Goal: Information Seeking & Learning: Learn about a topic

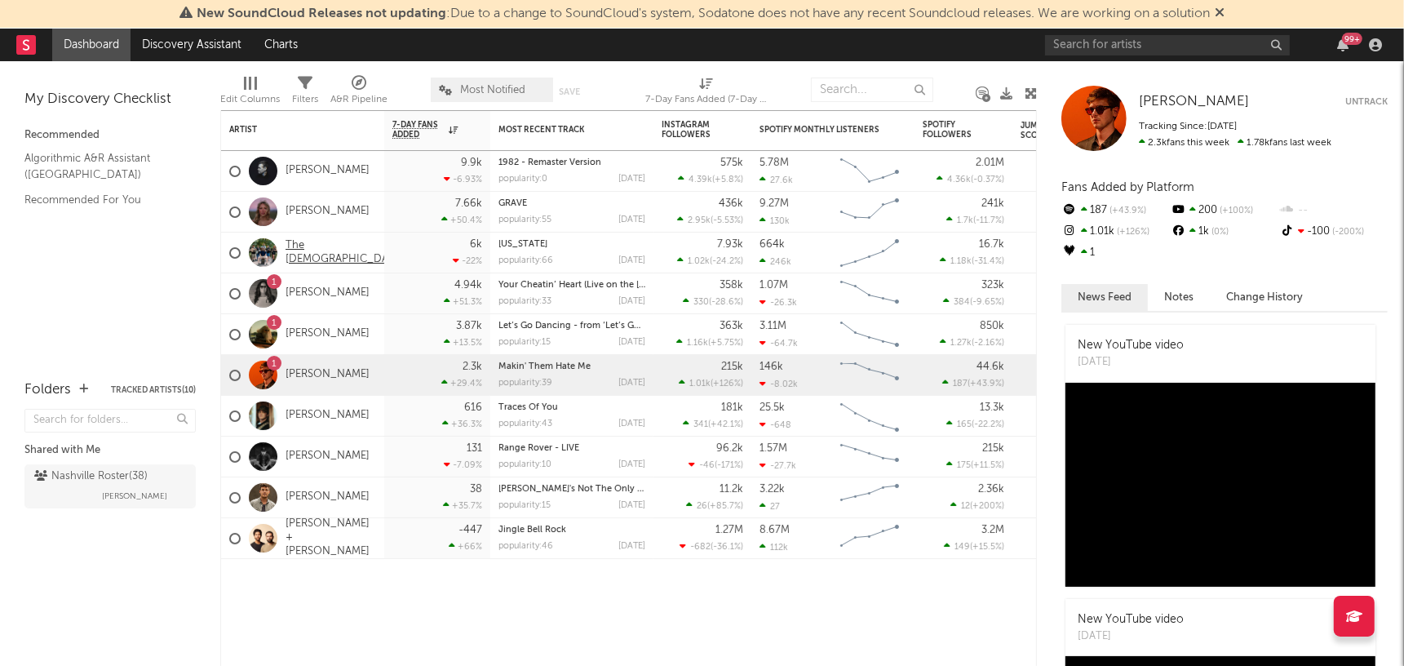
click at [317, 251] on link "The [DEMOGRAPHIC_DATA]" at bounding box center [345, 253] width 119 height 28
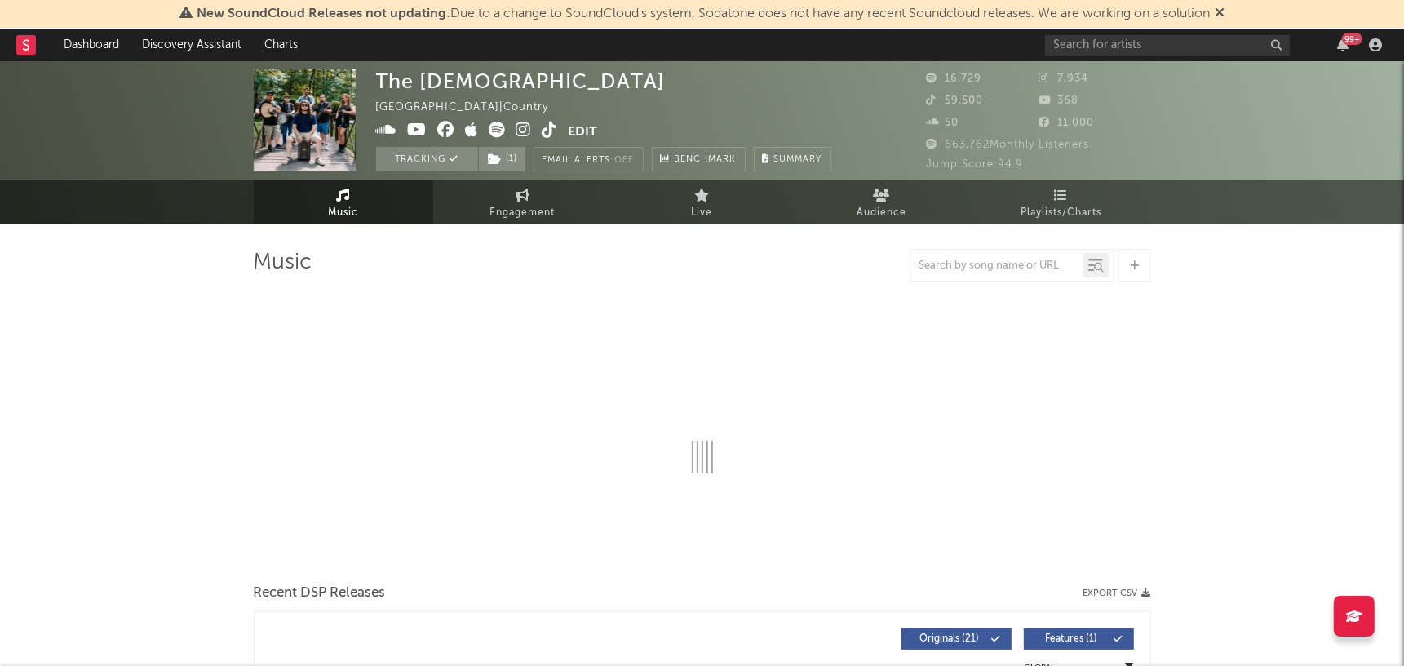
select select "6m"
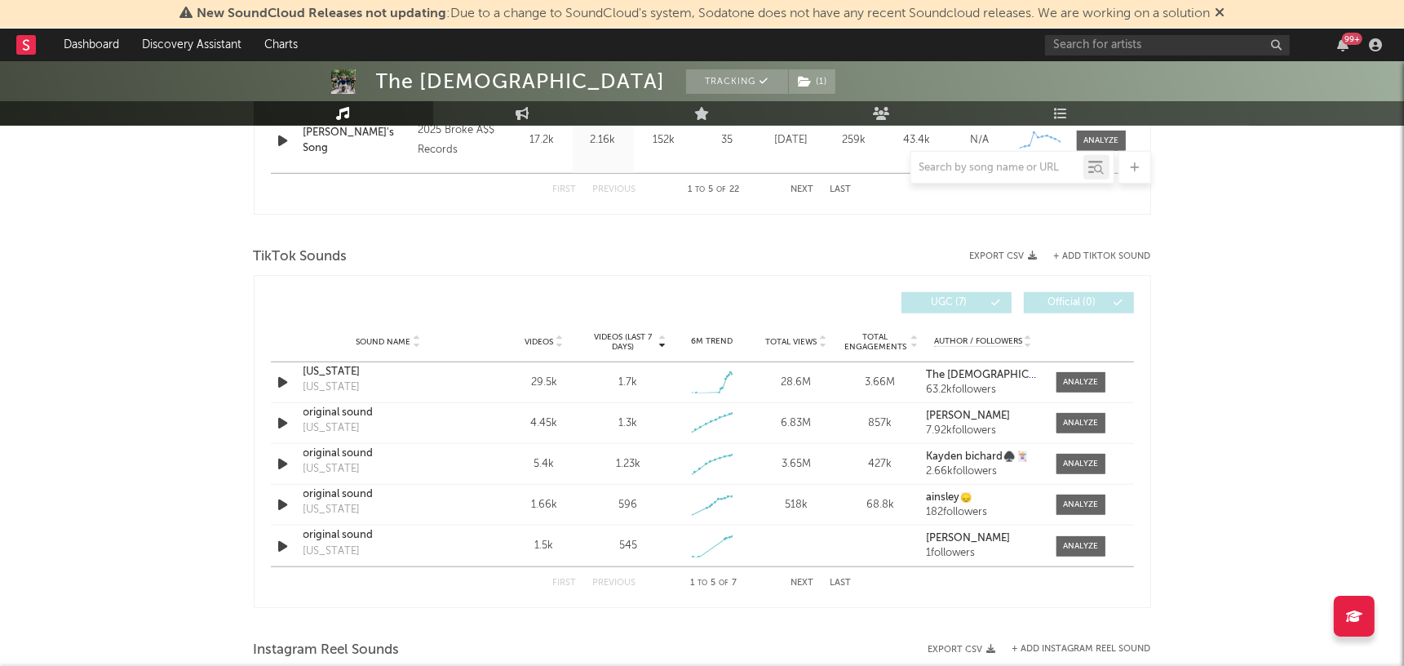
scroll to position [1009, 0]
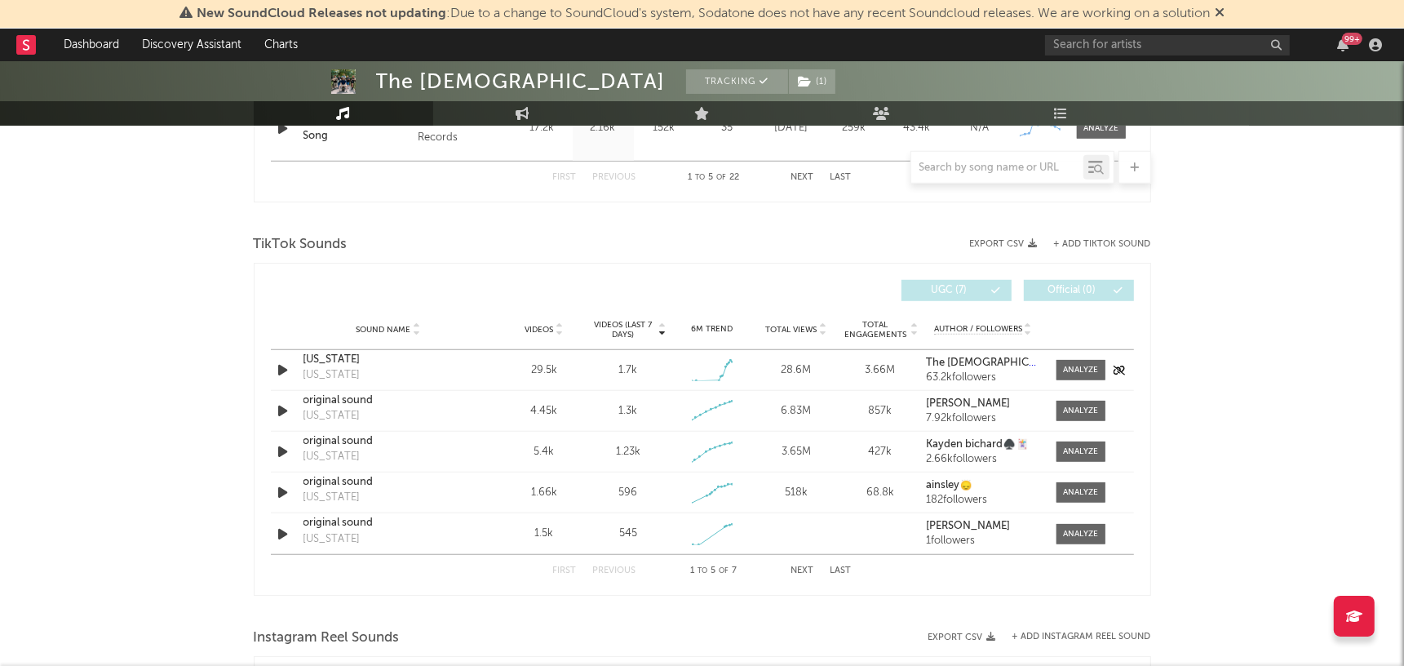
click at [460, 363] on div "[US_STATE]" at bounding box center [389, 360] width 171 height 16
